Goal: Task Accomplishment & Management: Use online tool/utility

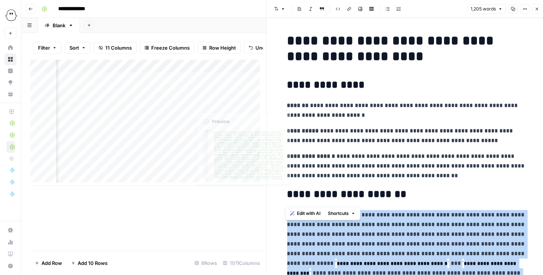
scroll to position [791, 0]
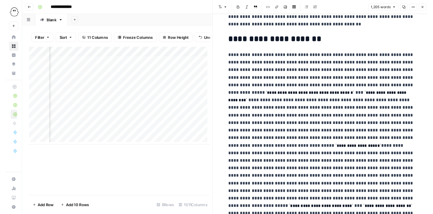
scroll to position [108, 0]
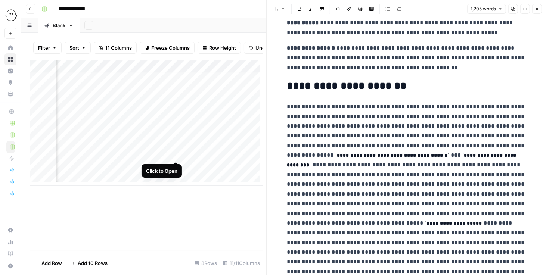
click at [177, 155] on div "Add Column" at bounding box center [146, 123] width 233 height 126
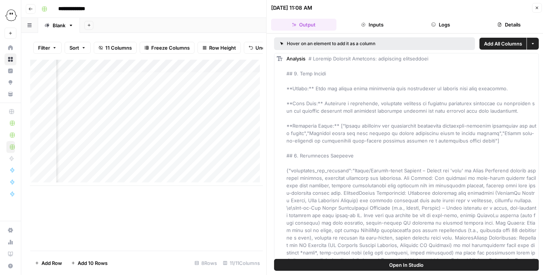
click at [397, 268] on span "Open In Studio" at bounding box center [406, 264] width 34 height 7
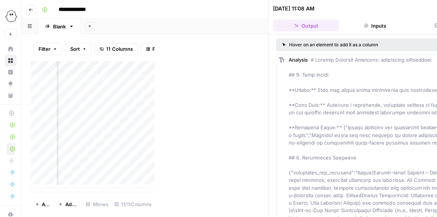
scroll to position [3, 318]
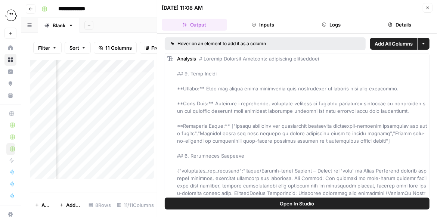
click at [425, 8] on button "Close" at bounding box center [428, 8] width 10 height 10
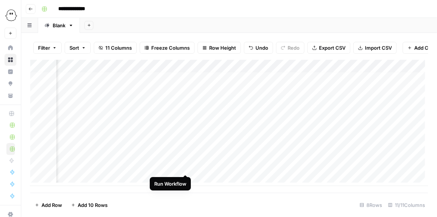
click at [183, 167] on div "Add Column" at bounding box center [229, 123] width 398 height 126
click at [312, 154] on div "Add Column" at bounding box center [229, 123] width 398 height 126
click at [313, 154] on div "Add Column" at bounding box center [229, 123] width 398 height 126
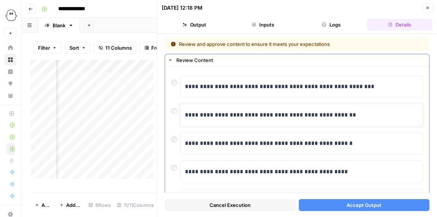
click at [287, 116] on p "**********" at bounding box center [300, 115] width 230 height 10
click at [364, 204] on span "Accept Output" at bounding box center [363, 204] width 35 height 7
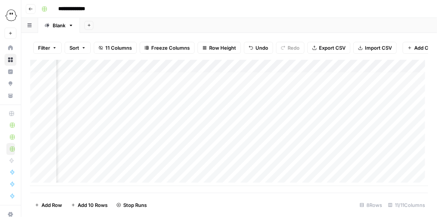
click at [311, 168] on div "Add Column" at bounding box center [229, 123] width 398 height 126
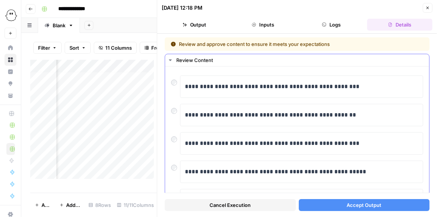
click at [177, 109] on div at bounding box center [175, 109] width 9 height 10
click at [342, 202] on button "Accept Output" at bounding box center [364, 205] width 131 height 12
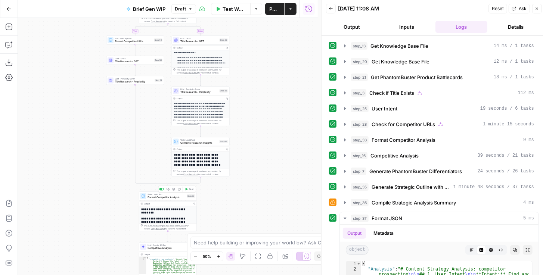
click at [172, 190] on icon "button" at bounding box center [173, 189] width 3 height 3
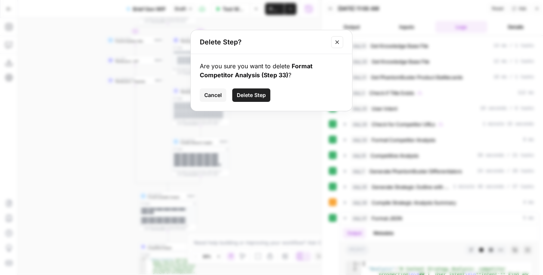
click at [254, 96] on span "Delete Step" at bounding box center [251, 94] width 29 height 7
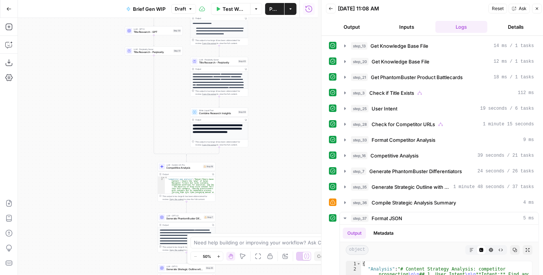
drag, startPoint x: 258, startPoint y: 131, endPoint x: 277, endPoint y: 99, distance: 37.7
click at [277, 99] on div "true false true false Workflow Set Inputs Inputs Get Knowledge Base File Get Kn…" at bounding box center [168, 146] width 300 height 257
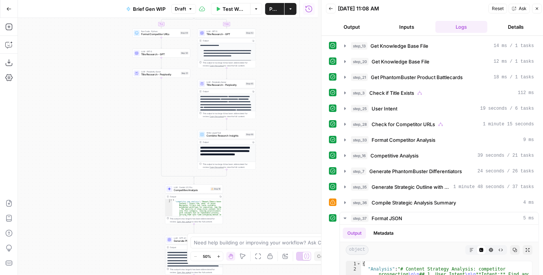
drag, startPoint x: 277, startPoint y: 112, endPoint x: 284, endPoint y: 141, distance: 29.2
click at [284, 137] on div "true false true false Workflow Set Inputs Inputs Get Knowledge Base File Get Kn…" at bounding box center [168, 146] width 300 height 257
click at [10, 46] on icon "button" at bounding box center [8, 44] width 7 height 7
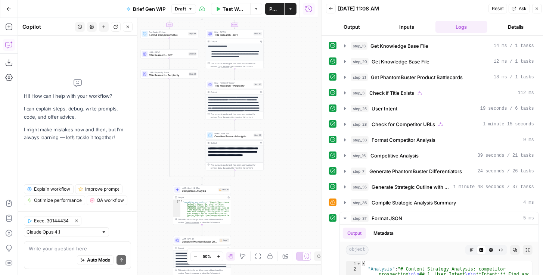
click at [67, 251] on textarea at bounding box center [77, 248] width 97 height 7
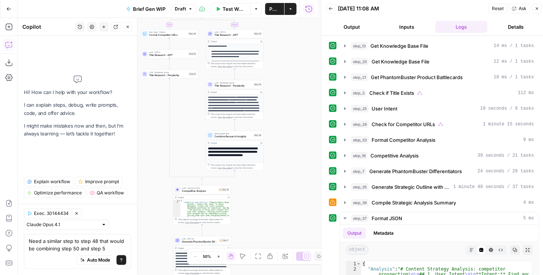
type textarea "Need a similar step to step 48 that would be combining step 50 and step 51"
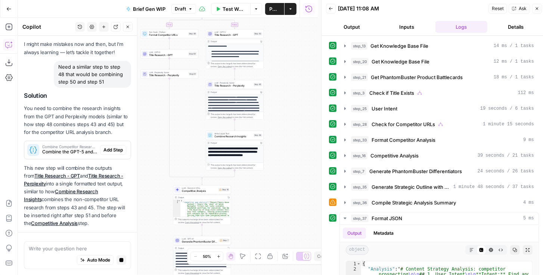
scroll to position [67, 0]
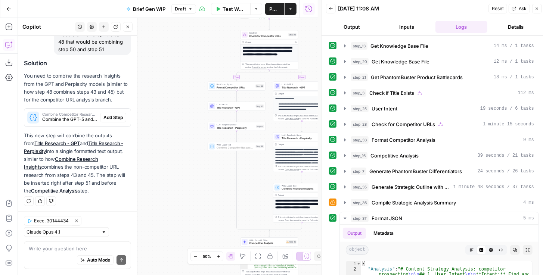
click at [108, 118] on span "Add Step" at bounding box center [112, 117] width 19 height 7
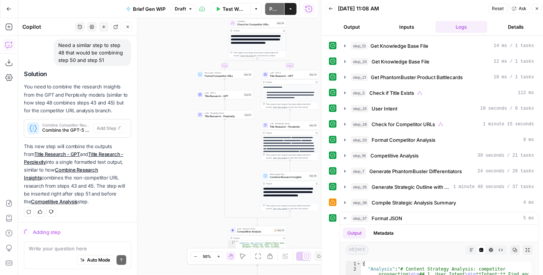
drag, startPoint x: 193, startPoint y: 175, endPoint x: 171, endPoint y: 155, distance: 30.1
click at [171, 155] on div "true false true false Workflow Set Inputs Inputs Get Knowledge Base File Get Kn…" at bounding box center [168, 146] width 300 height 257
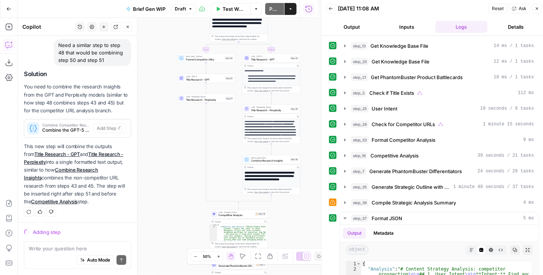
click at [235, 214] on span "Competitive Analysis" at bounding box center [235, 216] width 35 height 4
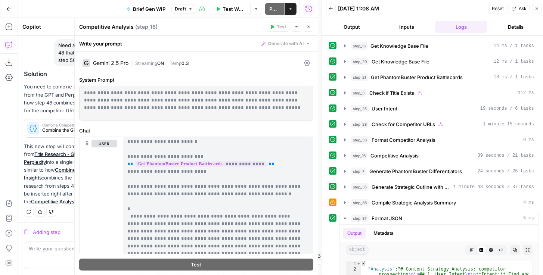
scroll to position [73, 0]
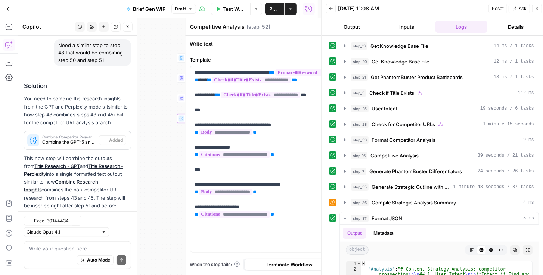
type textarea "Combine Competitor Research Insights"
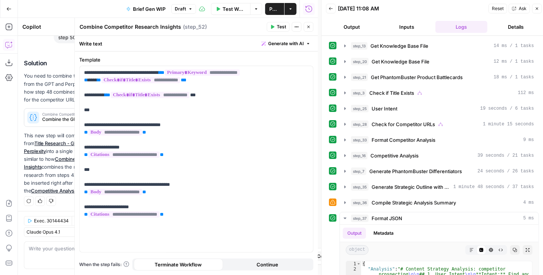
click at [309, 30] on button "Close" at bounding box center [309, 27] width 10 height 10
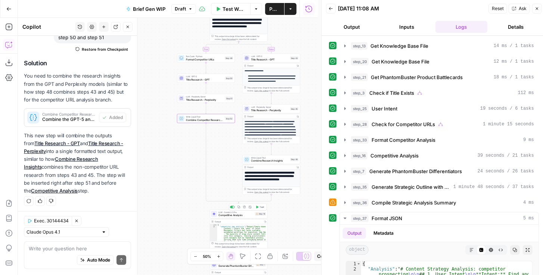
click at [235, 218] on div "LLM · Gemini 2.5 Pro Competitive Analysis Step 16 Copy step Delete step Add Not…" at bounding box center [239, 213] width 58 height 9
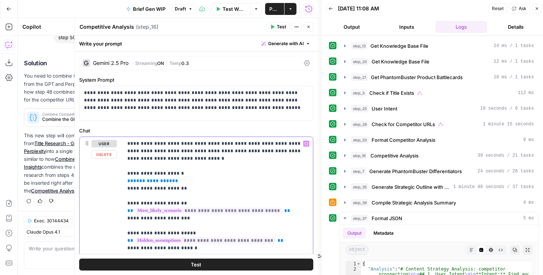
drag, startPoint x: 176, startPoint y: 181, endPoint x: 117, endPoint y: 180, distance: 59.4
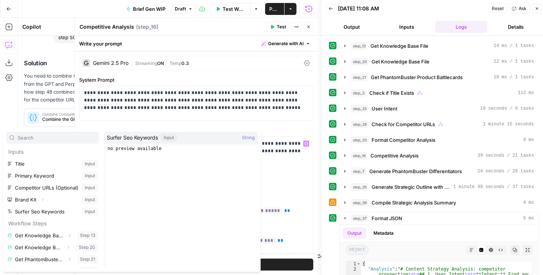
scroll to position [32, 0]
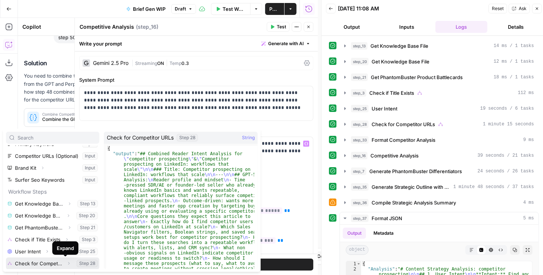
click at [66, 263] on icon "button" at bounding box center [68, 263] width 4 height 4
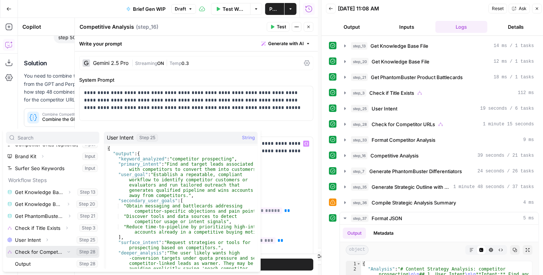
scroll to position [44, 0]
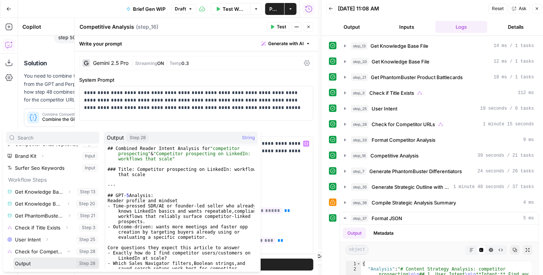
click at [30, 263] on button "Select variable Output" at bounding box center [56, 264] width 86 height 12
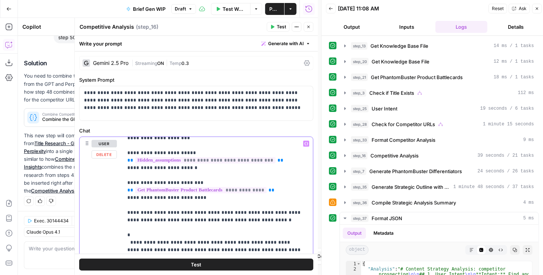
scroll to position [10, 0]
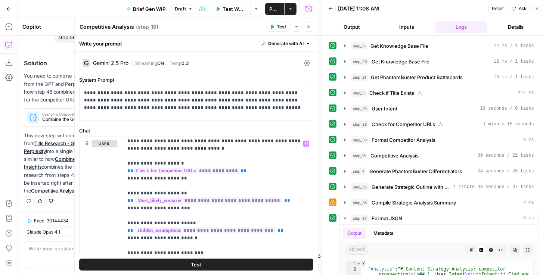
click at [308, 29] on button "Close" at bounding box center [309, 27] width 10 height 10
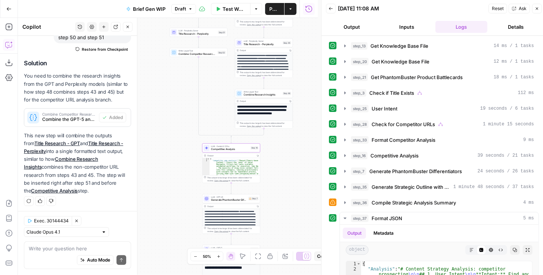
drag, startPoint x: 299, startPoint y: 230, endPoint x: 290, endPoint y: 141, distance: 90.0
click at [290, 149] on div "true false true false Workflow Set Inputs Inputs Get Knowledge Base File Get Kn…" at bounding box center [168, 146] width 300 height 257
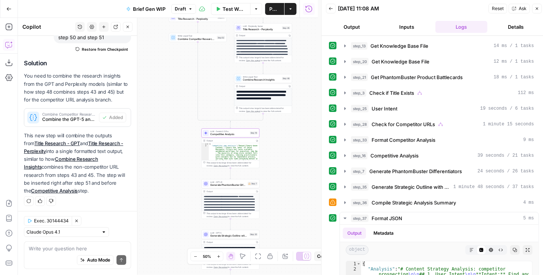
click at [280, 127] on div "true false true false Workflow Set Inputs Inputs Get Knowledge Base File Get Kn…" at bounding box center [168, 146] width 300 height 257
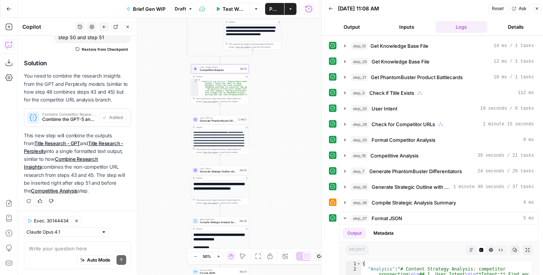
click at [221, 121] on span "Generate PhantomBuster Differentiators" at bounding box center [218, 121] width 36 height 4
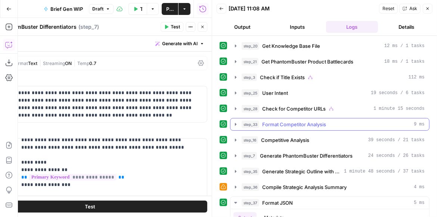
scroll to position [85, 0]
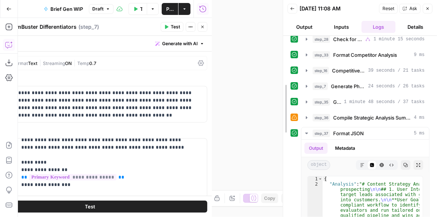
drag, startPoint x: 212, startPoint y: 53, endPoint x: 328, endPoint y: 60, distance: 115.6
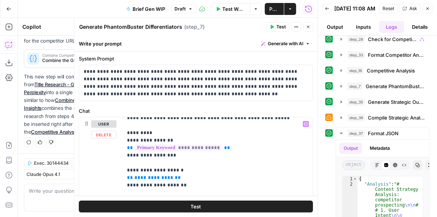
scroll to position [64, 0]
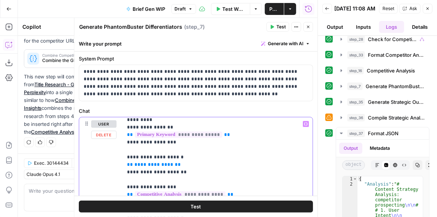
drag, startPoint x: 189, startPoint y: 156, endPoint x: 125, endPoint y: 156, distance: 63.8
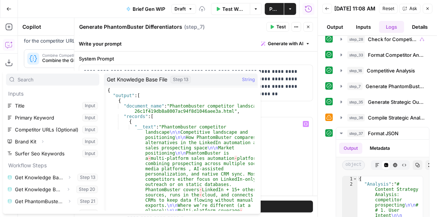
scroll to position [44, 0]
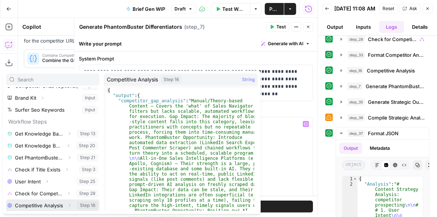
click at [67, 206] on span "button" at bounding box center [69, 205] width 4 height 4
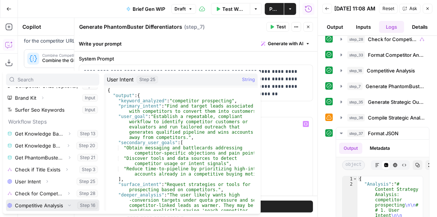
scroll to position [56, 0]
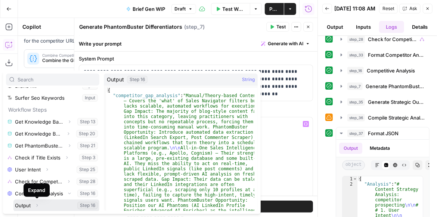
click at [37, 205] on icon "button" at bounding box center [37, 205] width 1 height 3
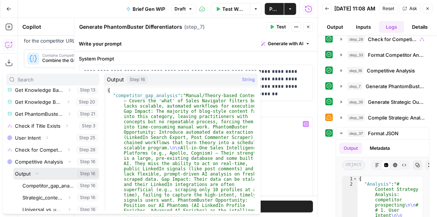
scroll to position [99, 0]
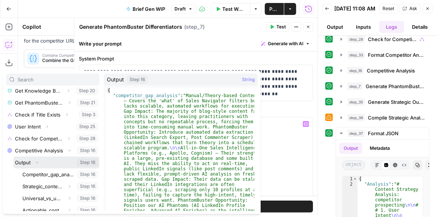
click at [26, 163] on button "Select variable Output" at bounding box center [56, 162] width 86 height 12
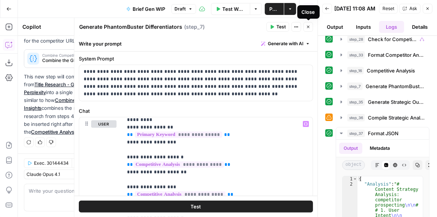
click at [307, 30] on button "Close" at bounding box center [308, 27] width 10 height 10
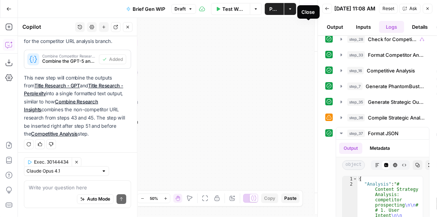
scroll to position [138, 0]
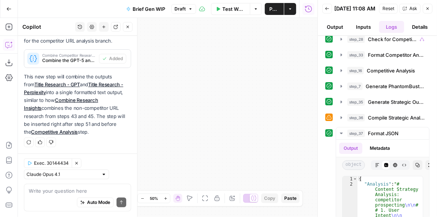
drag, startPoint x: 201, startPoint y: 128, endPoint x: 294, endPoint y: 108, distance: 95.1
click at [283, 111] on div "true false true false Workflow Set Inputs Inputs Get Knowledge Base File Get Kn…" at bounding box center [167, 117] width 299 height 199
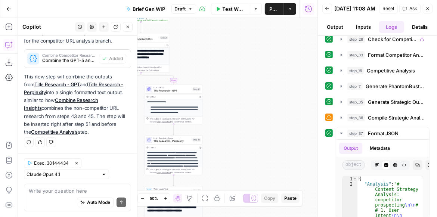
drag, startPoint x: 269, startPoint y: 82, endPoint x: 283, endPoint y: 71, distance: 17.5
click at [275, 75] on div "true false true false Workflow Set Inputs Inputs Get Knowledge Base File Get Kn…" at bounding box center [167, 117] width 299 height 199
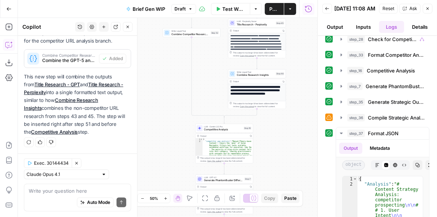
drag, startPoint x: 304, startPoint y: 55, endPoint x: 303, endPoint y: 44, distance: 10.5
click at [304, 47] on div "true false true false Workflow Set Inputs Inputs Get Knowledge Base File Get Kn…" at bounding box center [167, 117] width 299 height 199
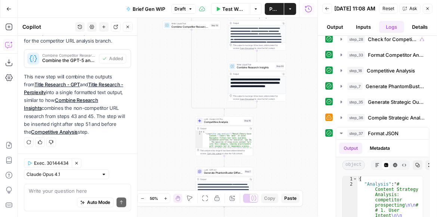
click at [285, 83] on div "true false true false Workflow Set Inputs Inputs Get Knowledge Base File Get Kn…" at bounding box center [167, 117] width 299 height 199
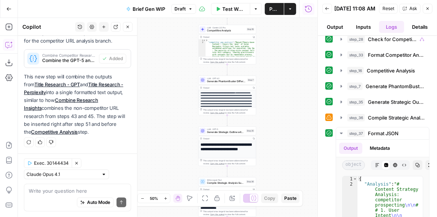
drag, startPoint x: 281, startPoint y: 135, endPoint x: 282, endPoint y: 100, distance: 35.1
click at [282, 100] on div "true false true false Workflow Set Inputs Inputs Get Knowledge Base File Get Kn…" at bounding box center [167, 117] width 299 height 199
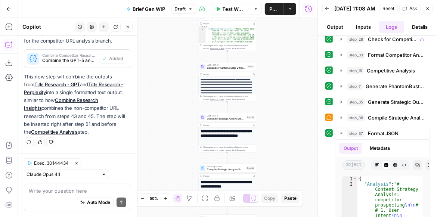
drag, startPoint x: 275, startPoint y: 128, endPoint x: 277, endPoint y: 85, distance: 43.8
click at [277, 85] on div "true false true false Workflow Set Inputs Inputs Get Knowledge Base File Get Kn…" at bounding box center [167, 117] width 299 height 199
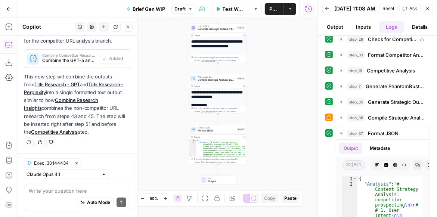
drag, startPoint x: 277, startPoint y: 90, endPoint x: 265, endPoint y: 41, distance: 50.8
click at [265, 41] on div "true false true false Workflow Set Inputs Inputs Get Knowledge Base File Get Kn…" at bounding box center [167, 117] width 299 height 199
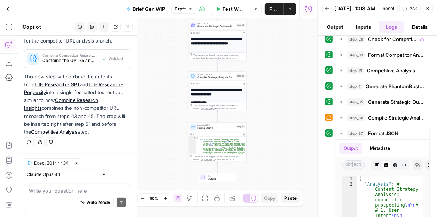
click at [265, 49] on div "true false true false Workflow Set Inputs Inputs Get Knowledge Base File Get Kn…" at bounding box center [167, 117] width 299 height 199
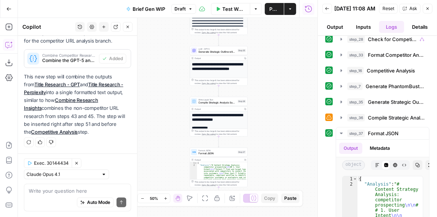
drag, startPoint x: 271, startPoint y: 123, endPoint x: 271, endPoint y: 56, distance: 67.6
click at [271, 125] on div "true false true false Workflow Set Inputs Inputs Get Knowledge Base File Get Kn…" at bounding box center [167, 117] width 299 height 199
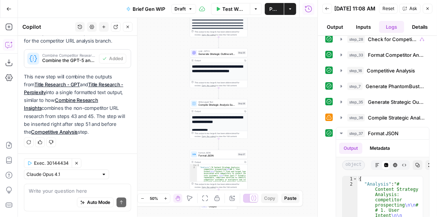
click at [273, 12] on span "Publish" at bounding box center [274, 8] width 10 height 7
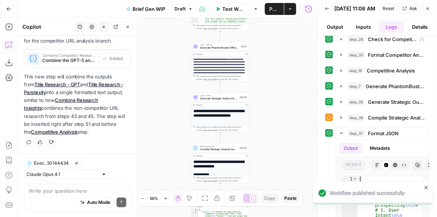
drag, startPoint x: 265, startPoint y: 95, endPoint x: 271, endPoint y: 143, distance: 48.2
click at [271, 140] on div "true false true false Workflow Set Inputs Inputs Get Knowledge Base File Get Kn…" at bounding box center [167, 117] width 299 height 199
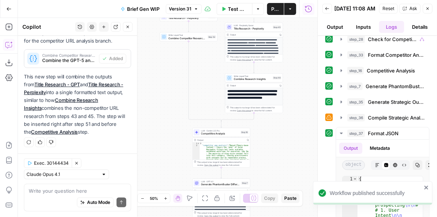
drag, startPoint x: 283, startPoint y: 59, endPoint x: 277, endPoint y: 147, distance: 88.3
click at [277, 153] on div "true false true false Workflow Set Inputs Inputs Get Knowledge Base File Get Kn…" at bounding box center [167, 117] width 299 height 199
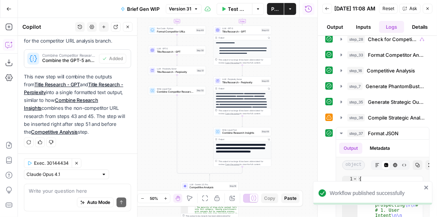
drag, startPoint x: 299, startPoint y: 84, endPoint x: 287, endPoint y: 154, distance: 70.6
click at [287, 153] on div "true false true false Workflow Set Inputs Inputs Get Knowledge Base File Get Kn…" at bounding box center [167, 117] width 299 height 199
